Goal: Task Accomplishment & Management: Manage account settings

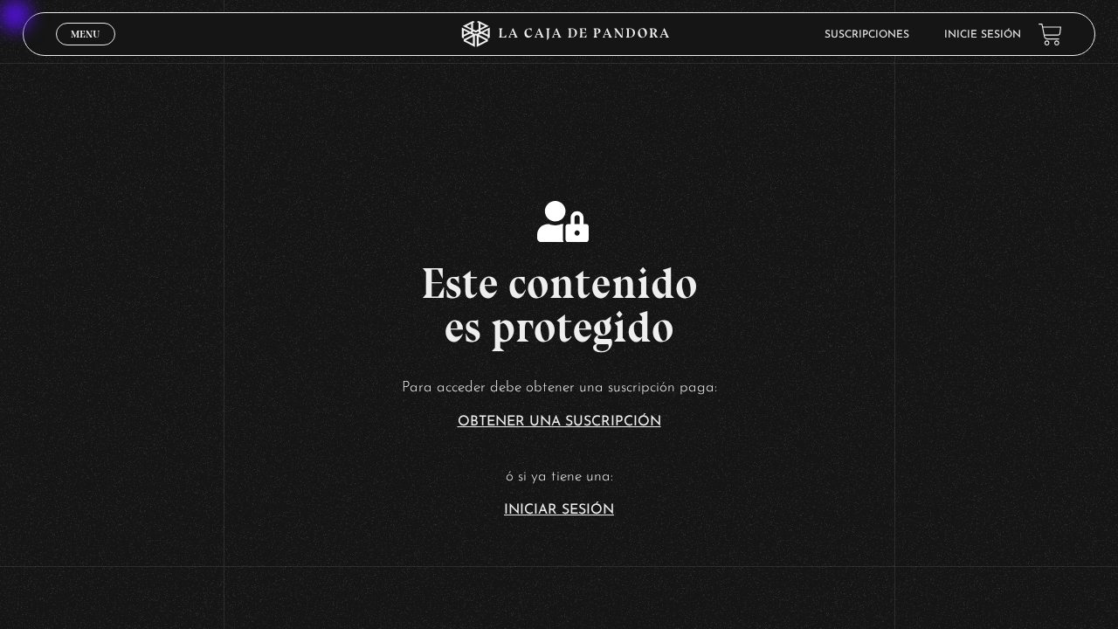
scroll to position [203, 0]
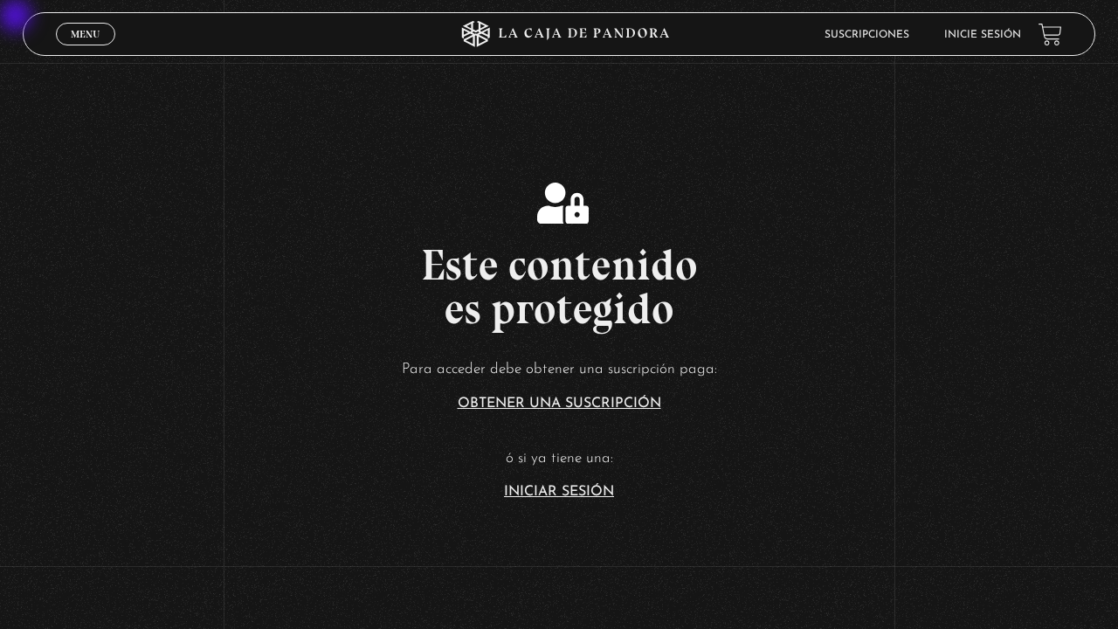
click at [594, 487] on link "Iniciar Sesión" at bounding box center [559, 492] width 110 height 14
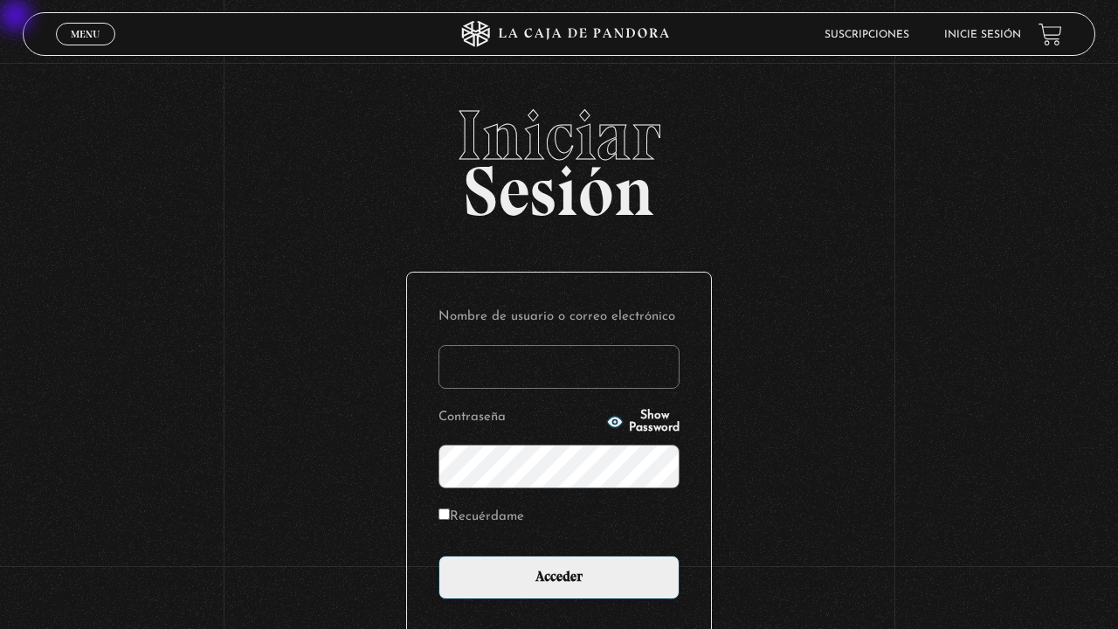
click at [597, 361] on input "Nombre de usuario o correo electrónico" at bounding box center [558, 367] width 241 height 44
click at [540, 371] on input "Nombre de usuario o correo electrónico" at bounding box center [558, 367] width 241 height 44
click at [492, 368] on input "Nombre de usuario o correo electrónico" at bounding box center [558, 367] width 241 height 44
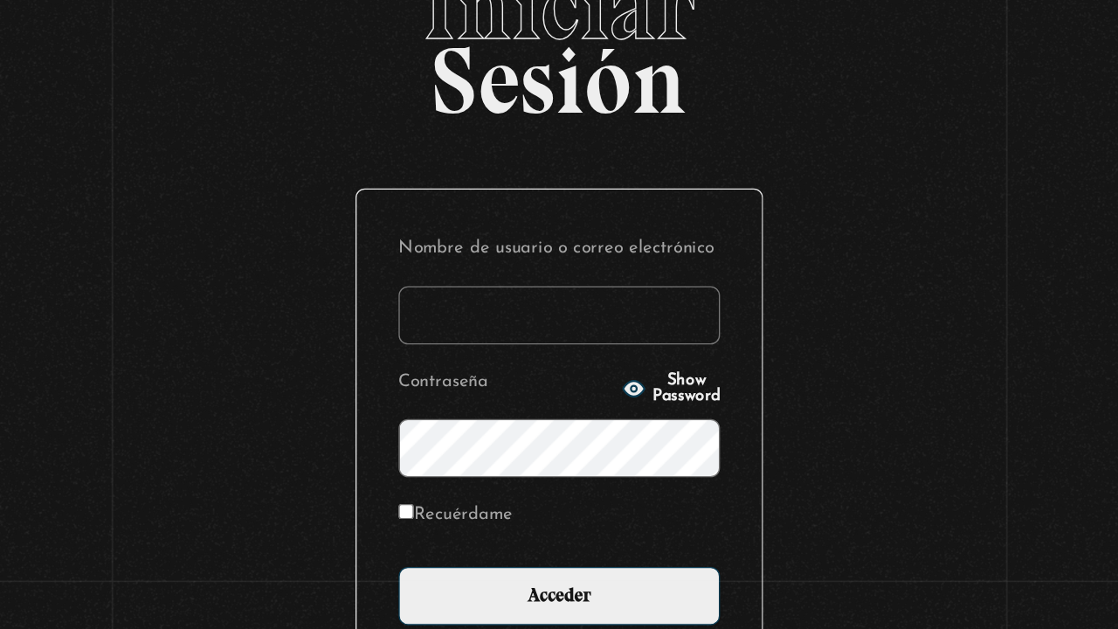
click at [508, 406] on label "Contraseña" at bounding box center [519, 417] width 162 height 27
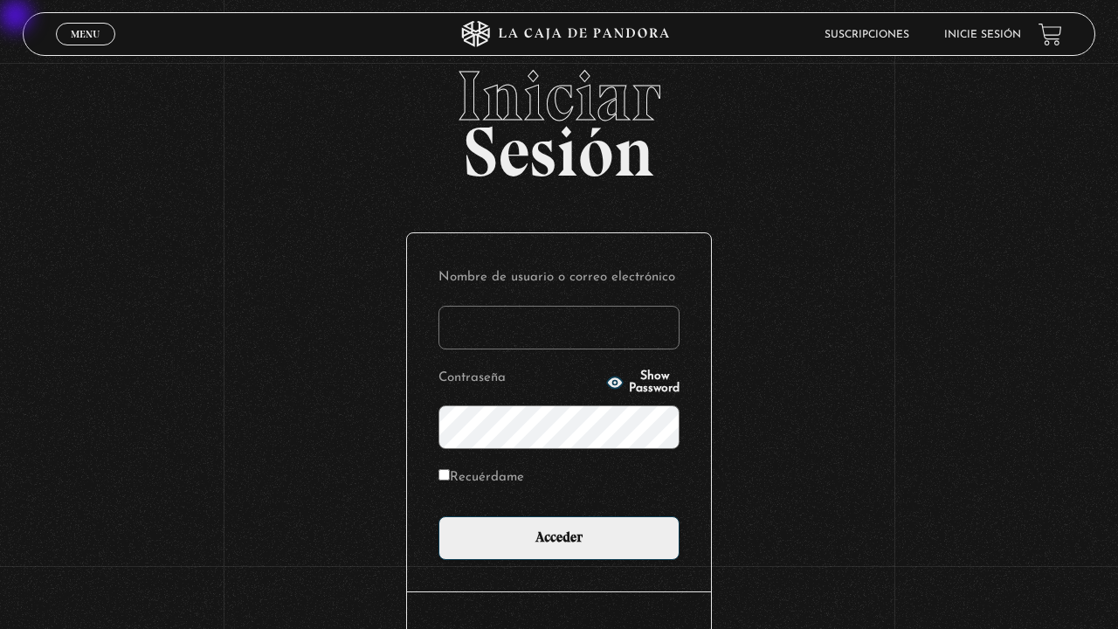
click at [492, 327] on input "Nombre de usuario o correo electrónico" at bounding box center [558, 328] width 241 height 44
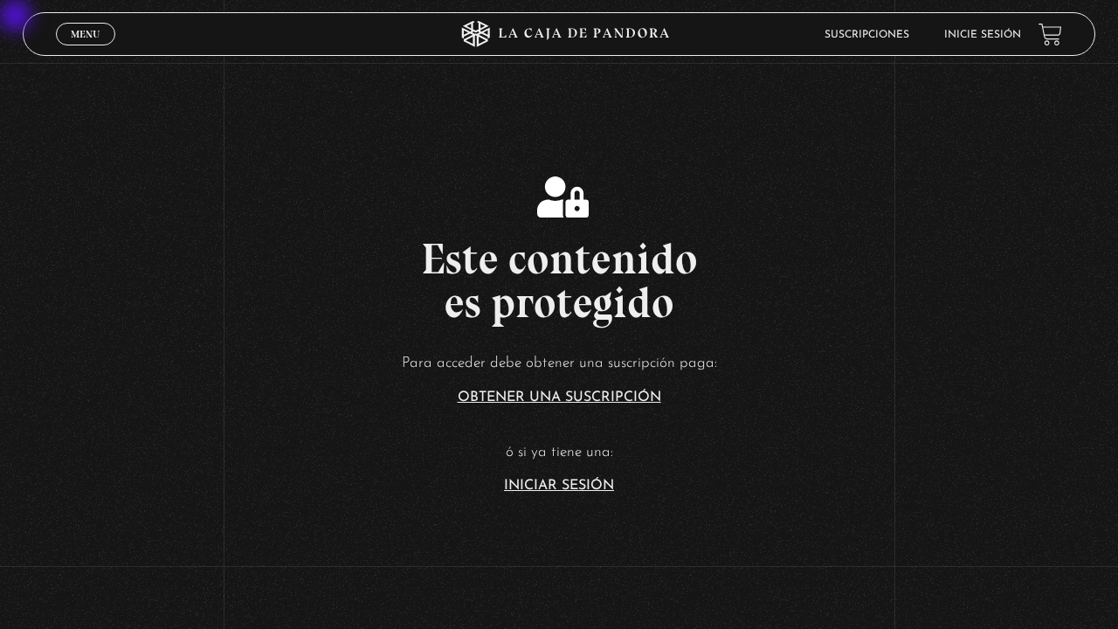
scroll to position [246, 0]
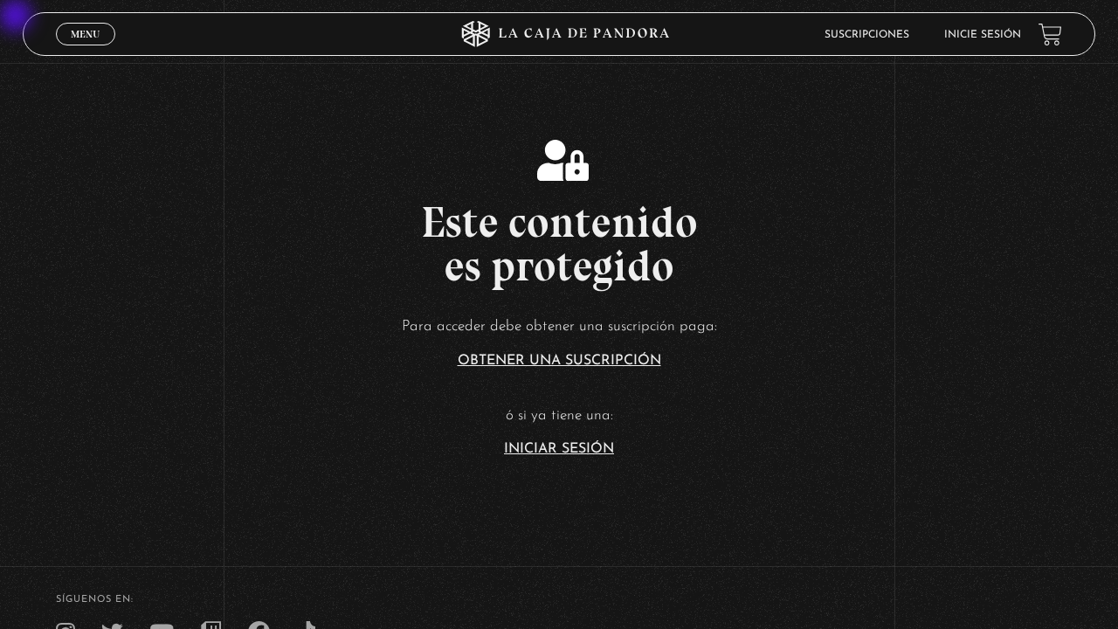
click at [559, 451] on link "Iniciar Sesión" at bounding box center [559, 449] width 110 height 14
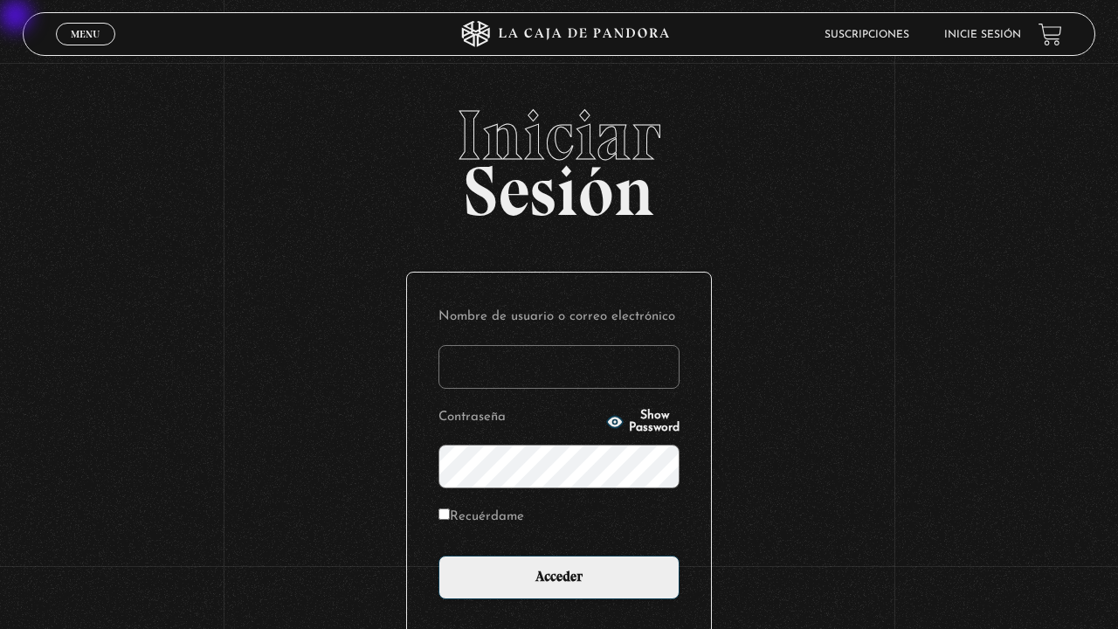
click at [506, 362] on input "Nombre de usuario o correo electrónico" at bounding box center [558, 367] width 241 height 44
type input "[EMAIL_ADDRESS][DOMAIN_NAME]"
click at [438, 471] on input "Acceder" at bounding box center [558, 577] width 241 height 44
